Goal: Information Seeking & Learning: Learn about a topic

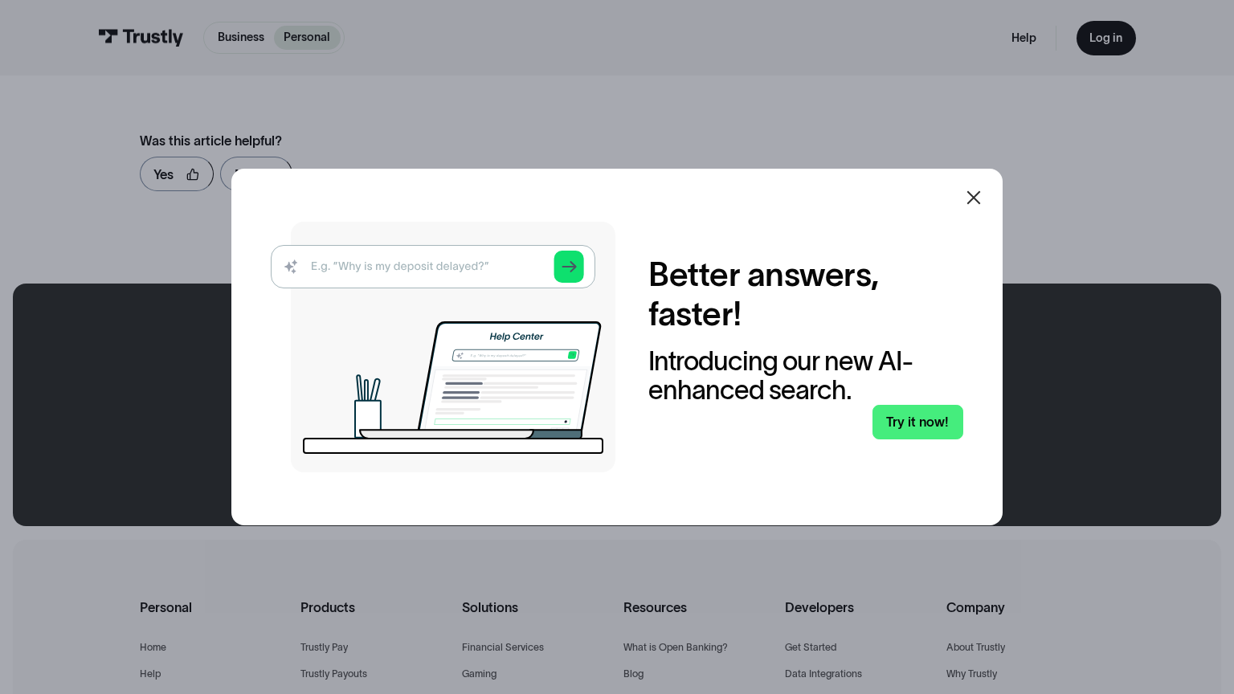
scroll to position [1024, 0]
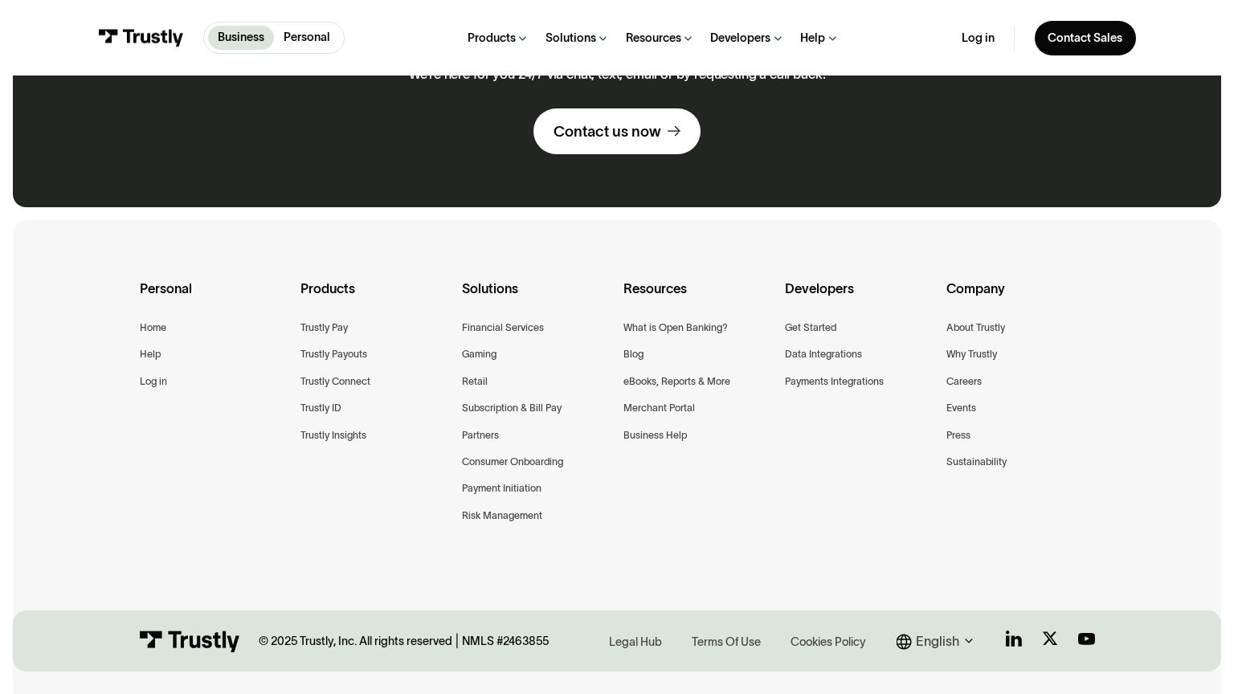
scroll to position [1289, 0]
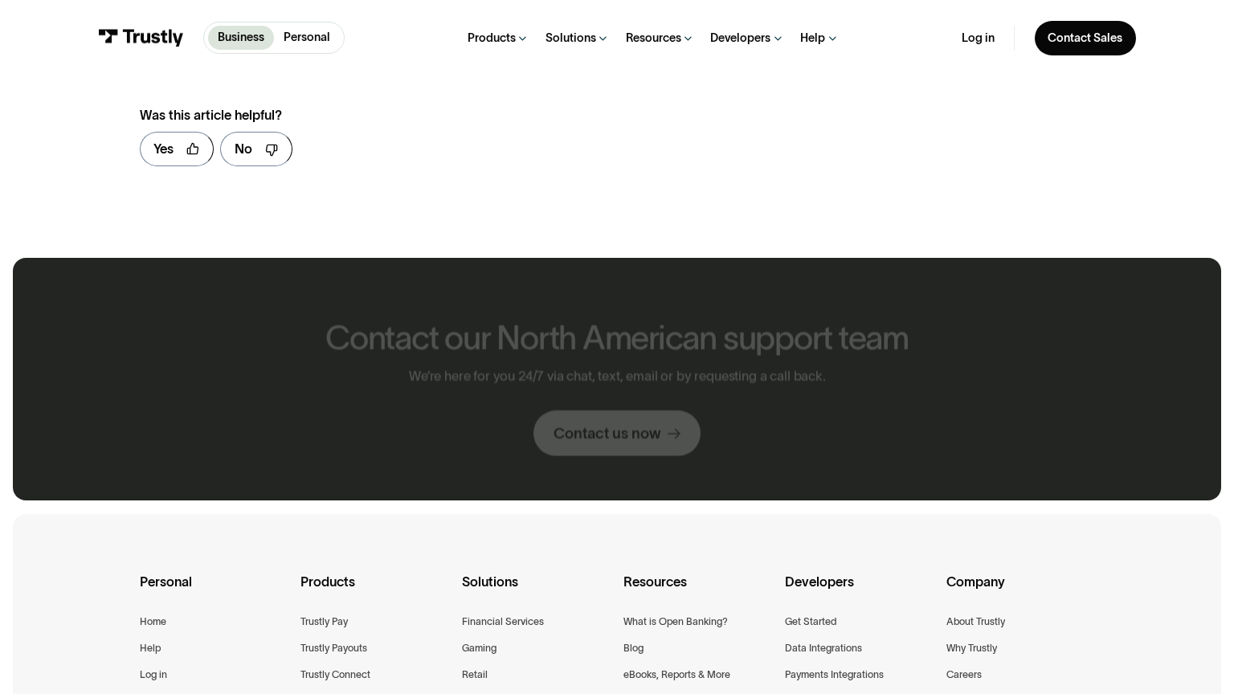
scroll to position [998, 0]
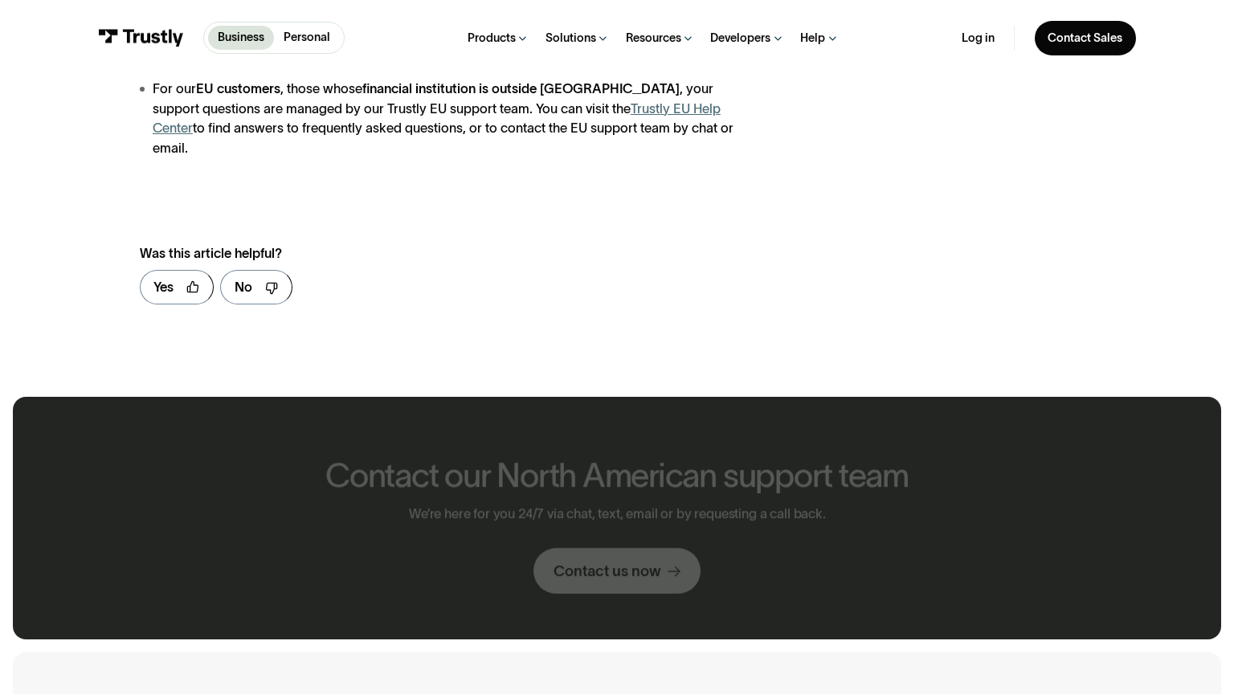
scroll to position [1116, 0]
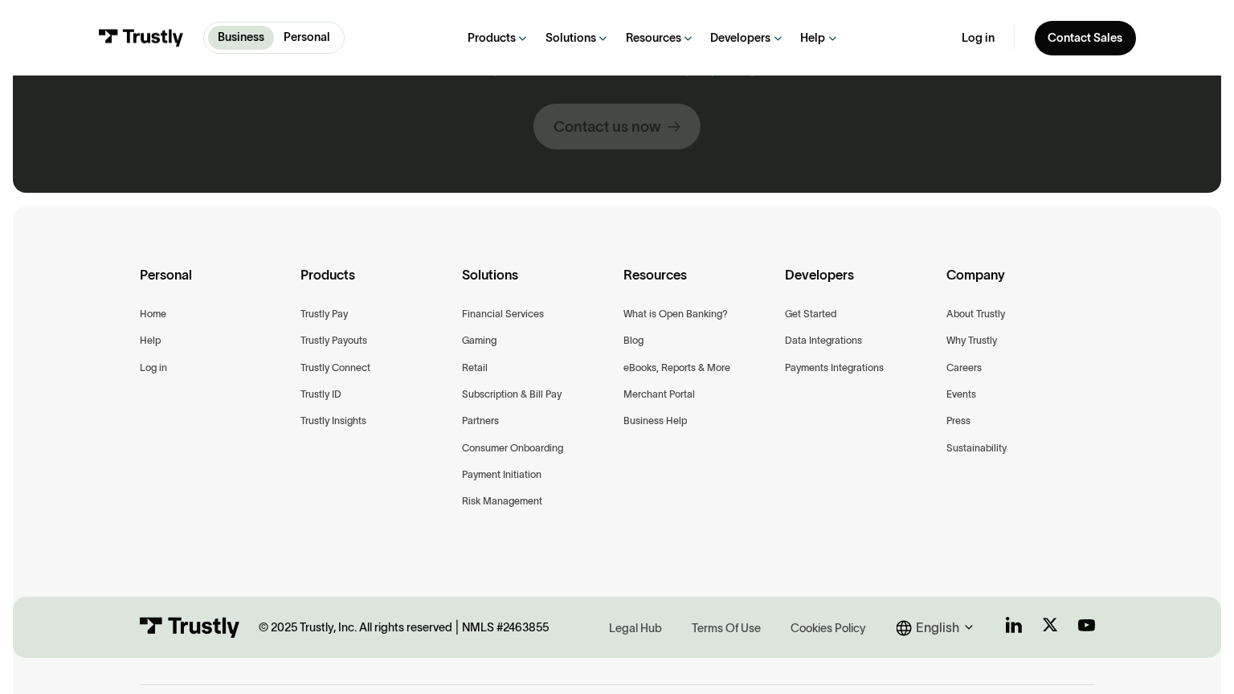
scroll to position [1859, 0]
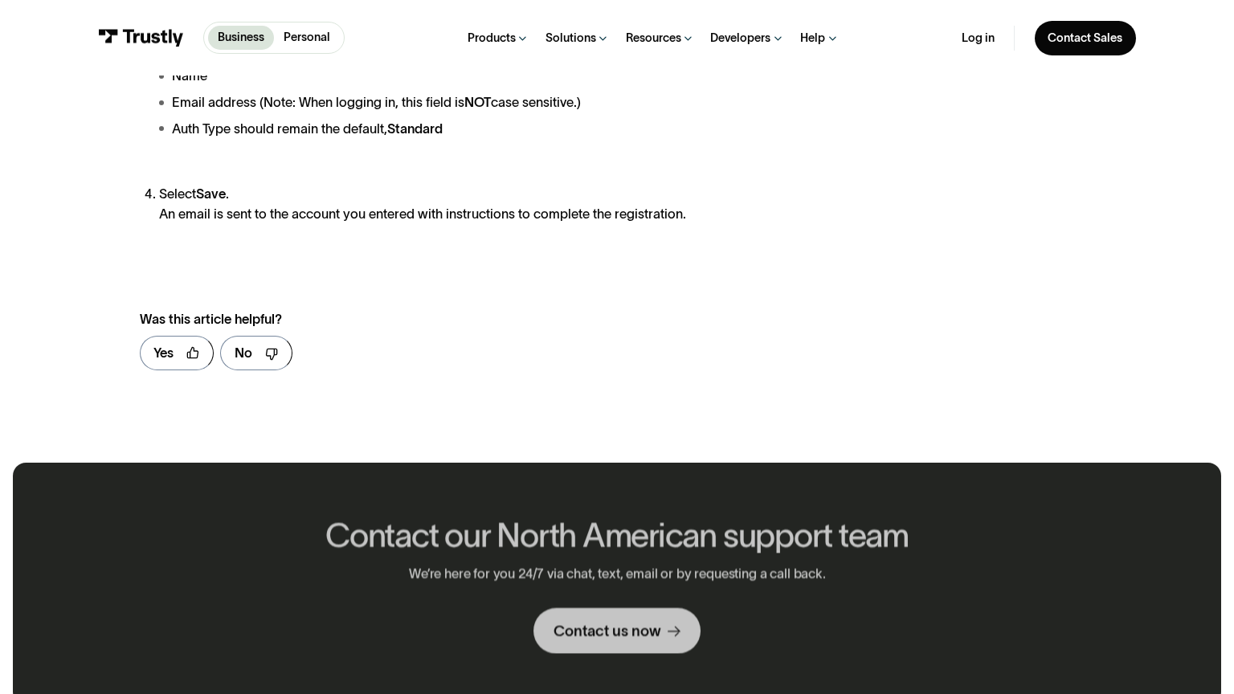
scroll to position [1202, 0]
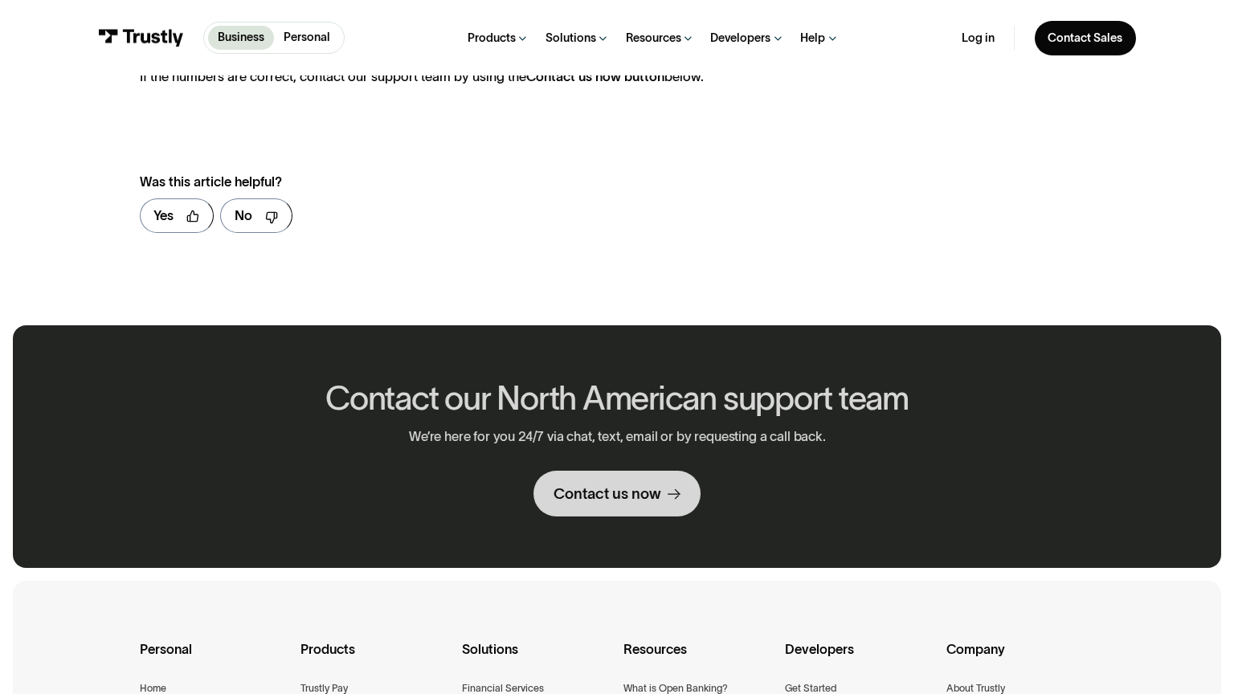
scroll to position [1064, 0]
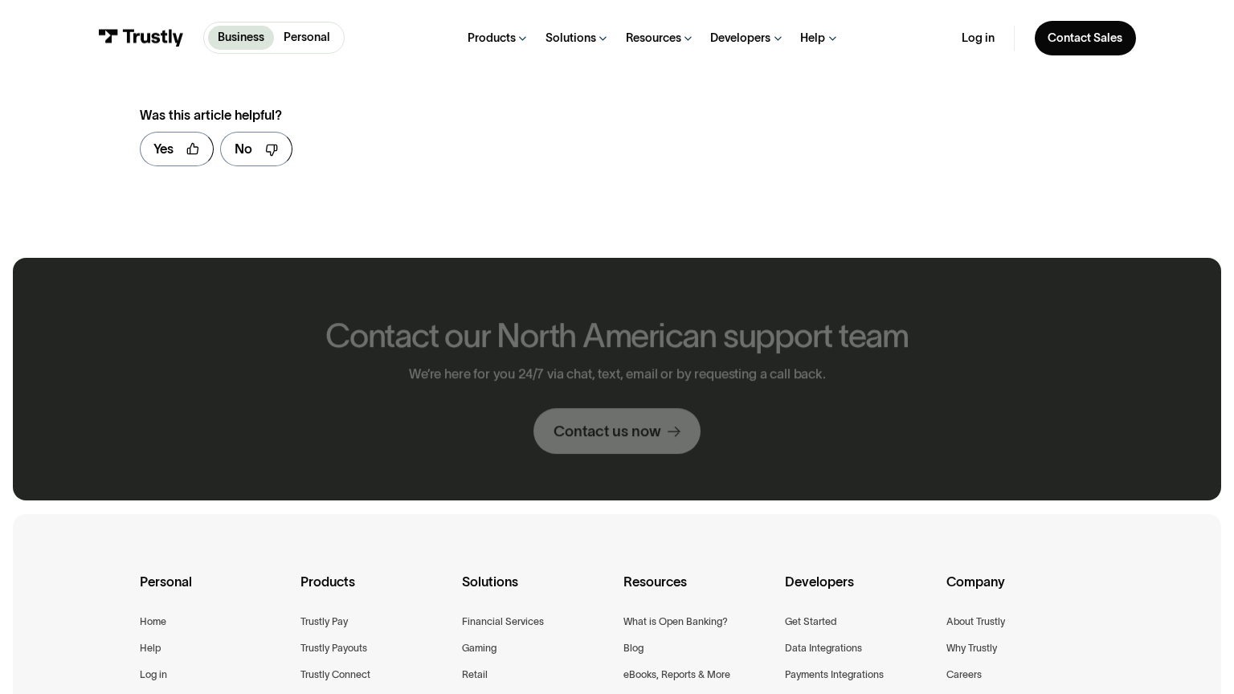
scroll to position [998, 0]
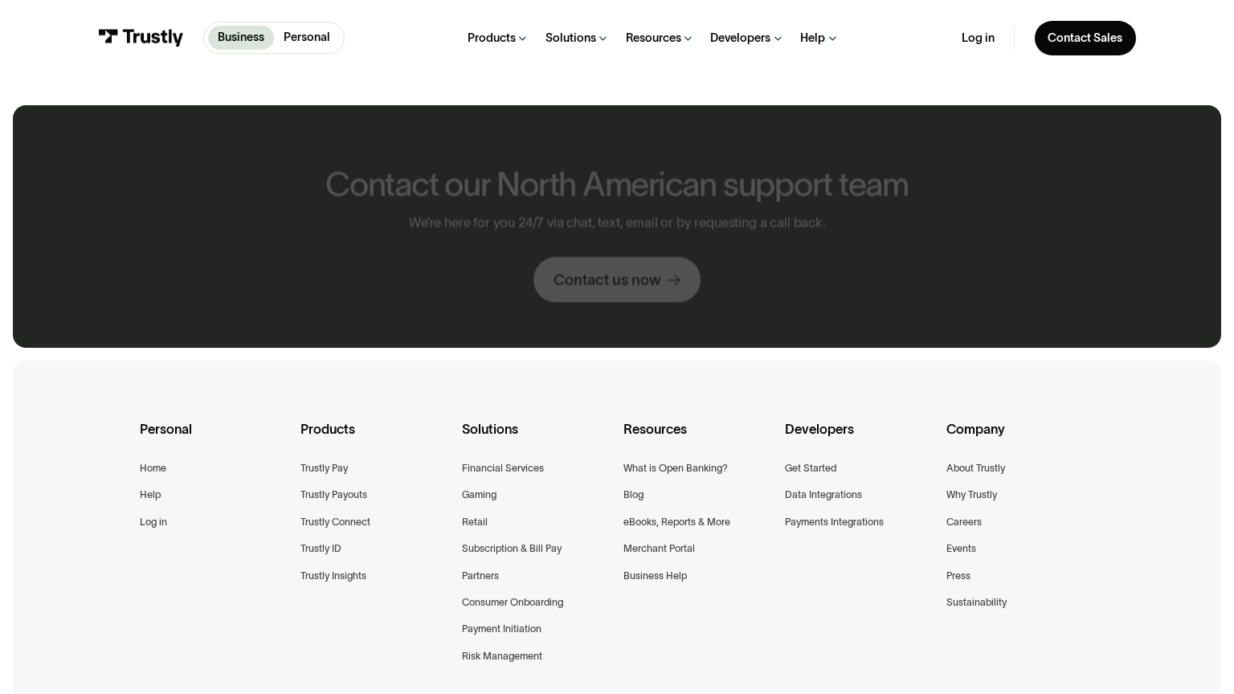
scroll to position [844, 0]
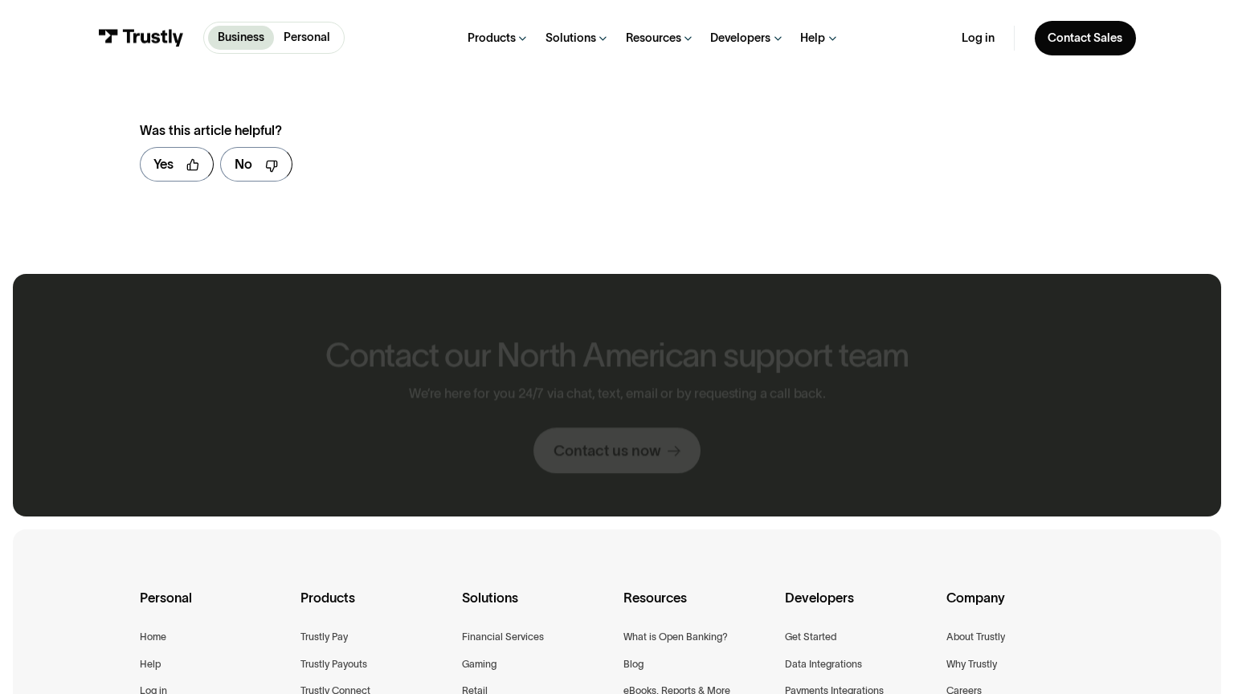
scroll to position [1013, 0]
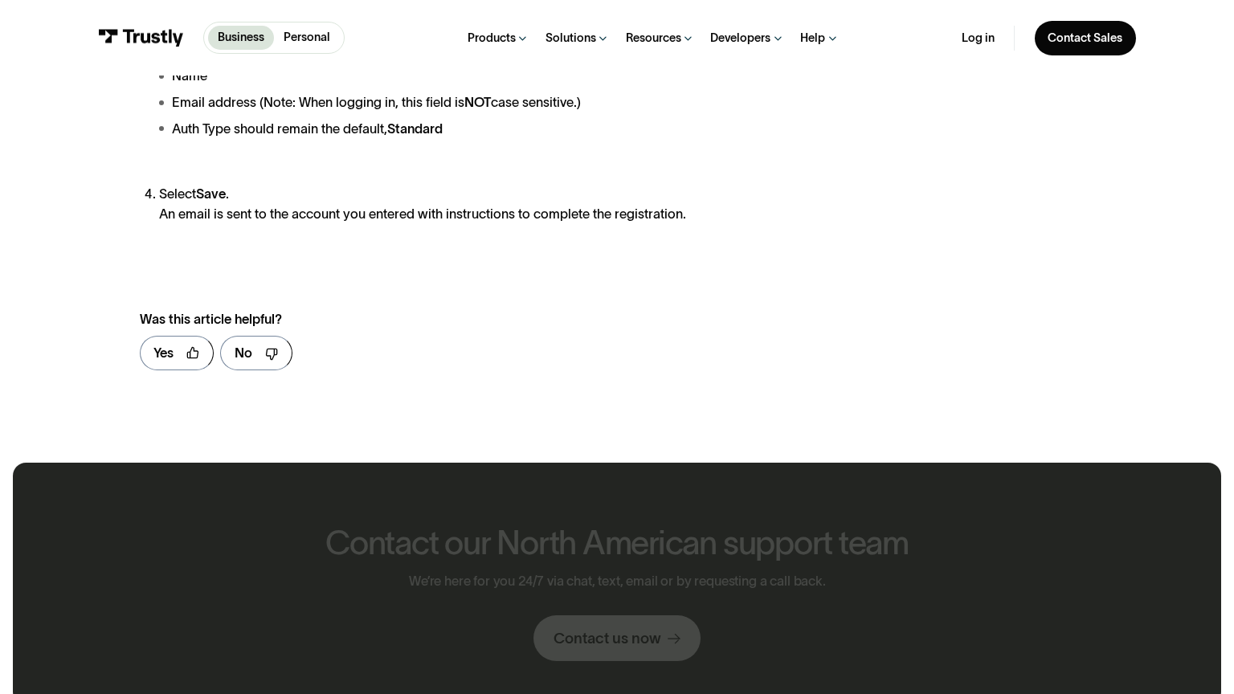
scroll to position [1202, 0]
